Goal: Navigation & Orientation: Go to known website

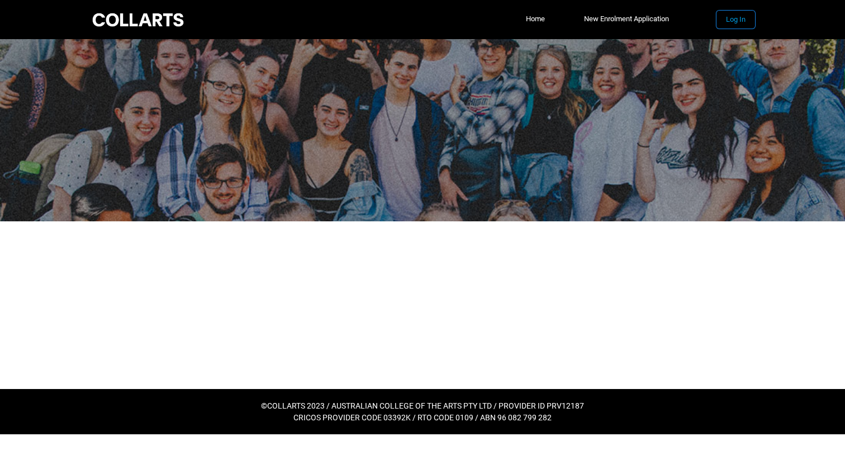
click at [734, 20] on button "Log In" at bounding box center [736, 20] width 39 height 18
